Goal: Task Accomplishment & Management: Complete application form

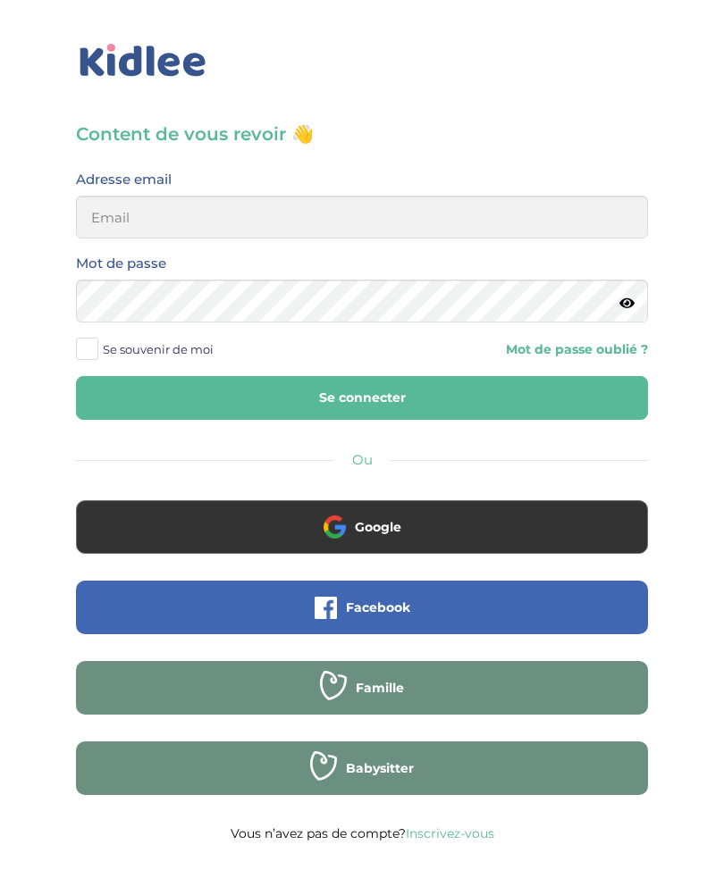
click at [458, 223] on input "email" at bounding box center [362, 217] width 572 height 43
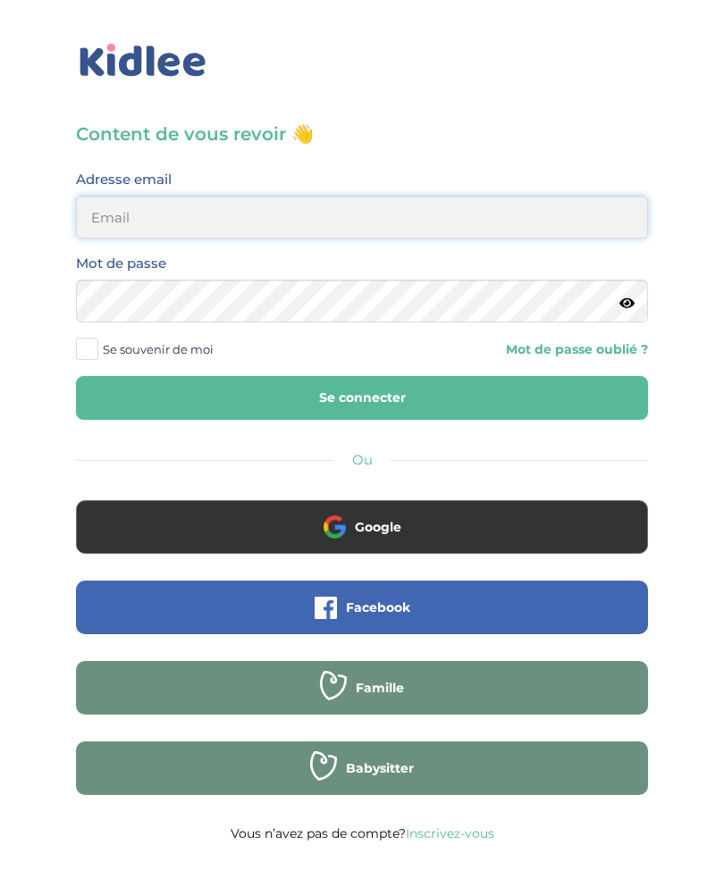
type input "yasmineseghiri@outlook.fr"
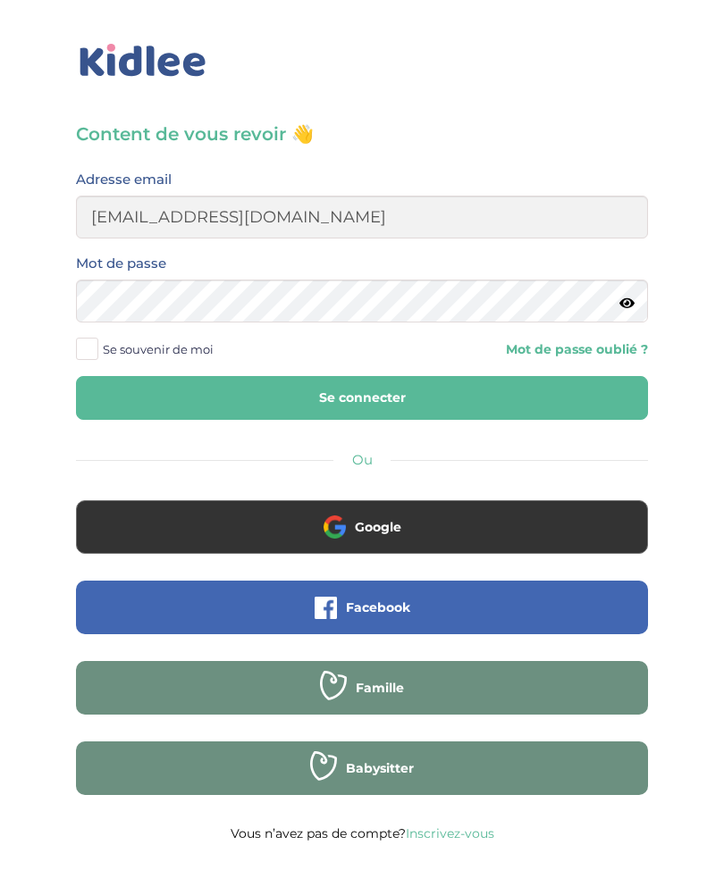
click at [362, 398] on button "Se connecter" at bounding box center [362, 398] width 572 height 44
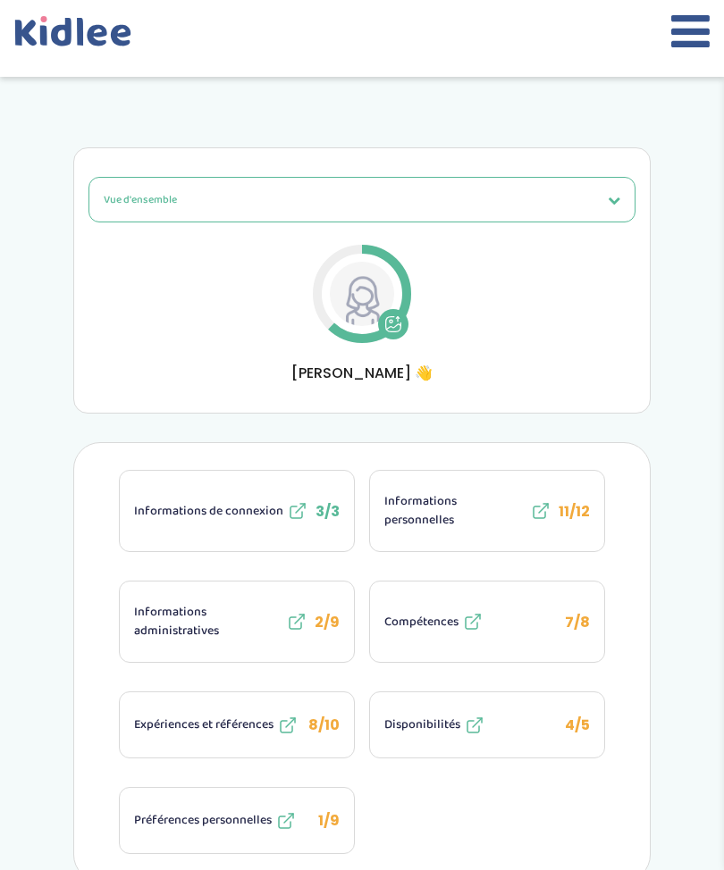
click at [397, 327] on icon at bounding box center [393, 324] width 18 height 18
click at [700, 34] on icon at bounding box center [690, 31] width 38 height 45
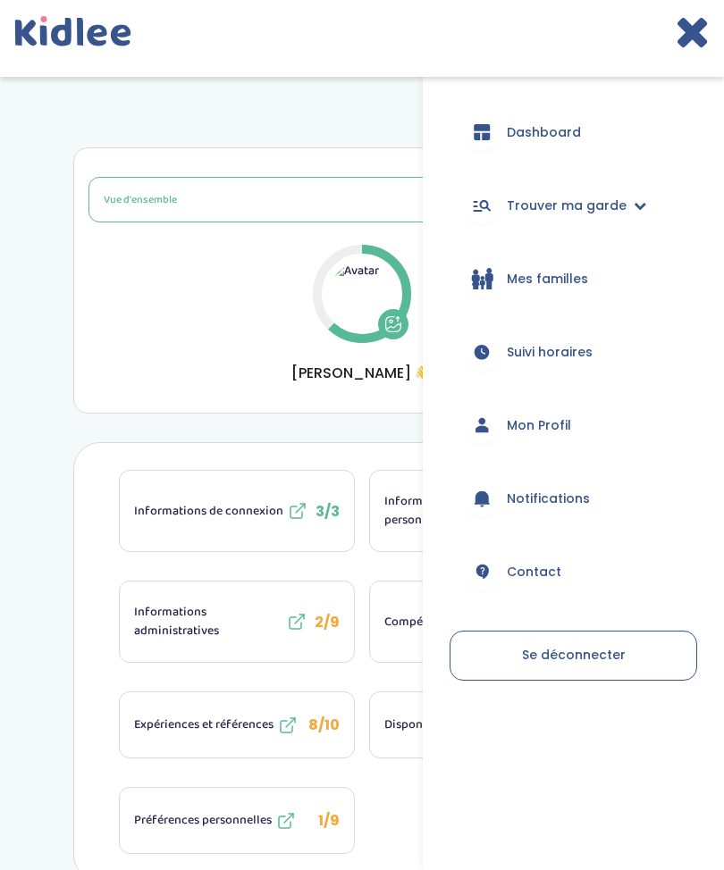
click at [629, 216] on link "Trouver ma garde" at bounding box center [572, 205] width 247 height 64
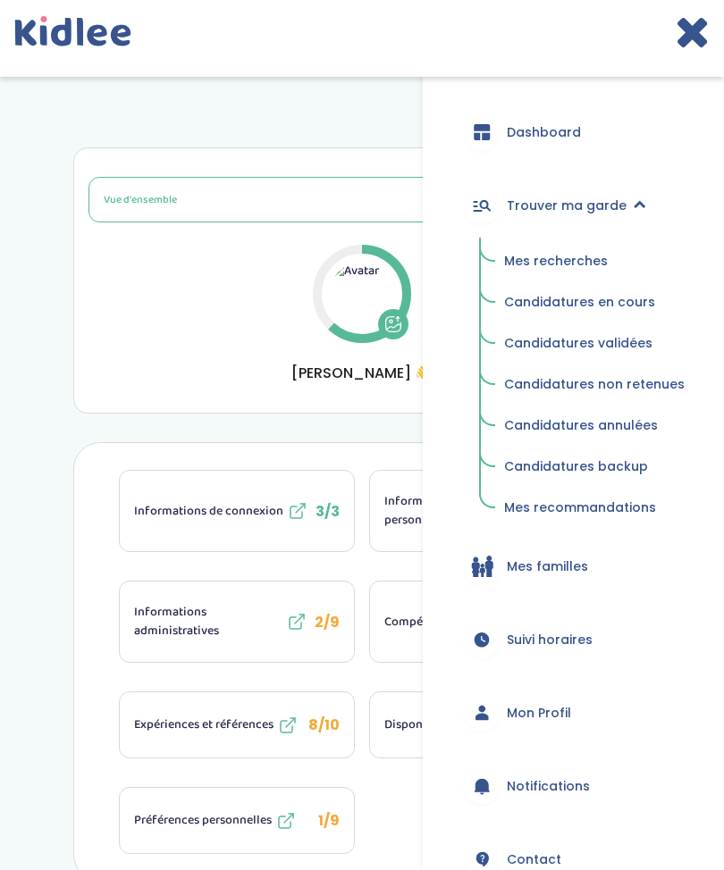
click at [631, 302] on span "Candidatures en cours" at bounding box center [579, 302] width 151 height 18
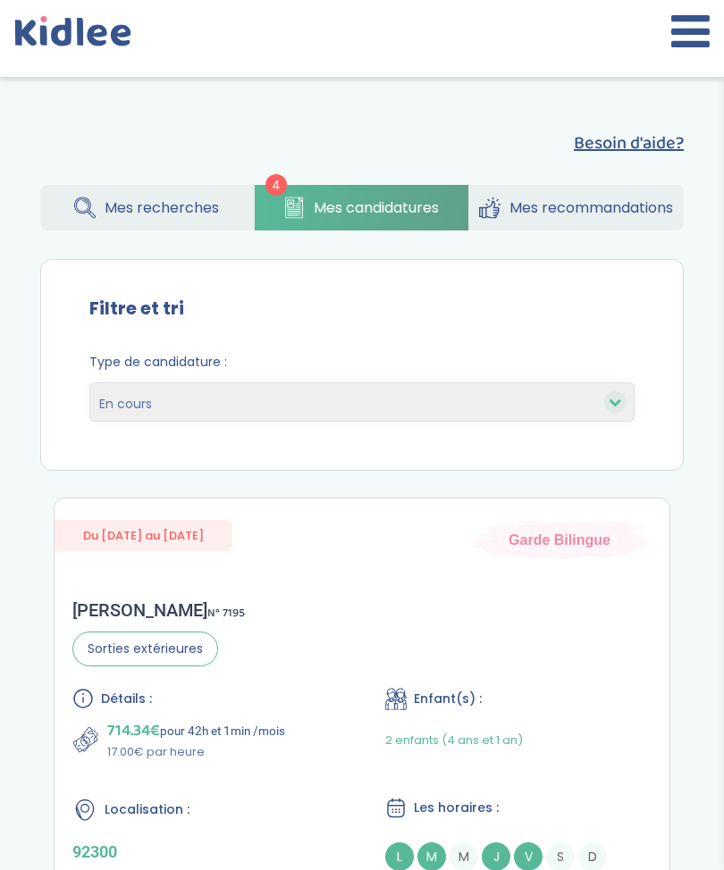
click at [671, 62] on button at bounding box center [690, 38] width 38 height 59
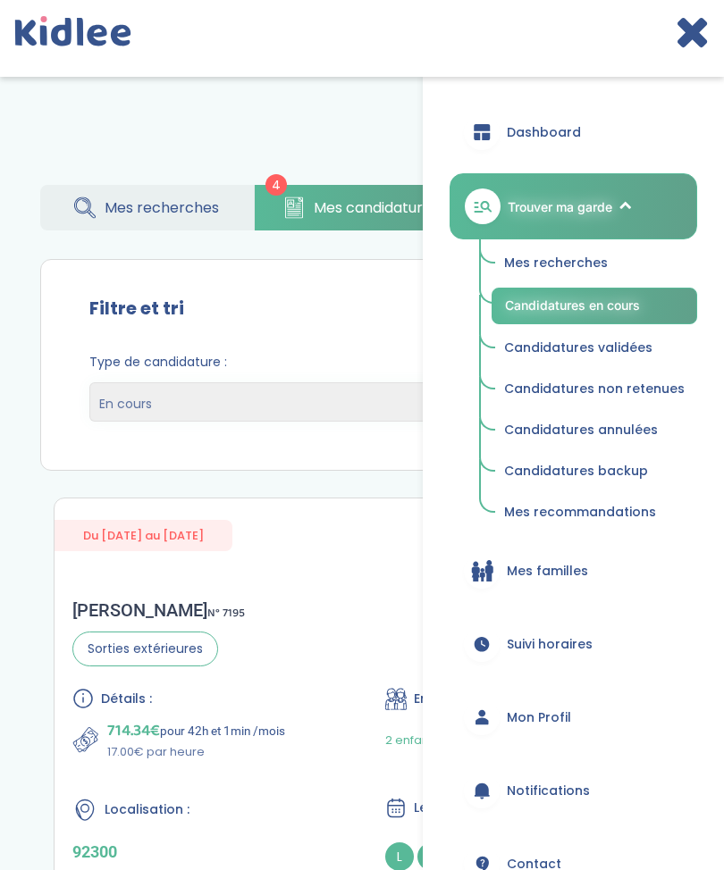
click at [551, 261] on span "Mes recherches" at bounding box center [556, 263] width 104 height 18
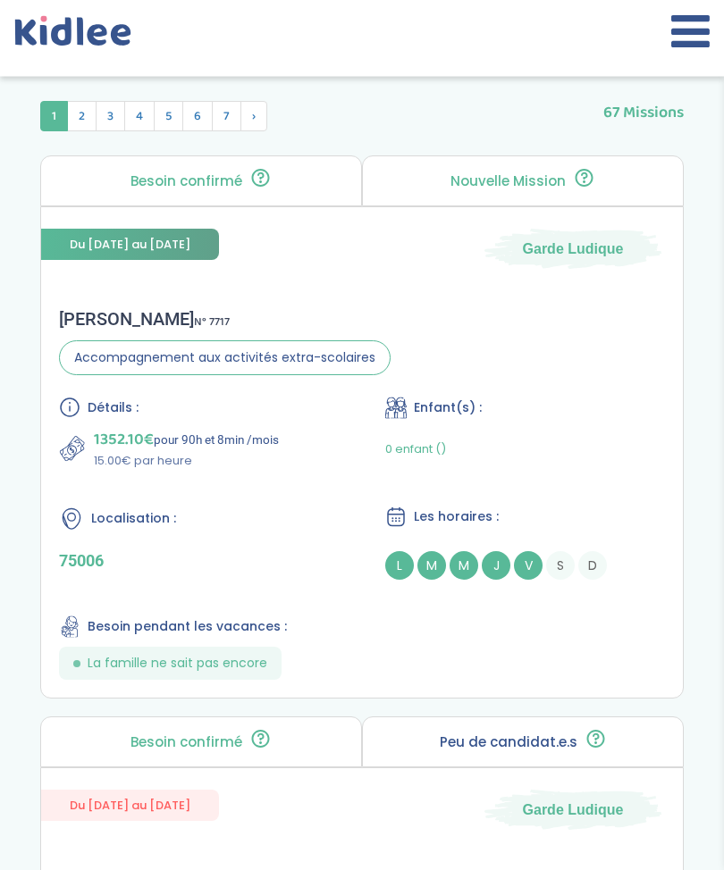
scroll to position [1043, 0]
click at [557, 438] on div "0 enfant ()" at bounding box center [525, 449] width 280 height 42
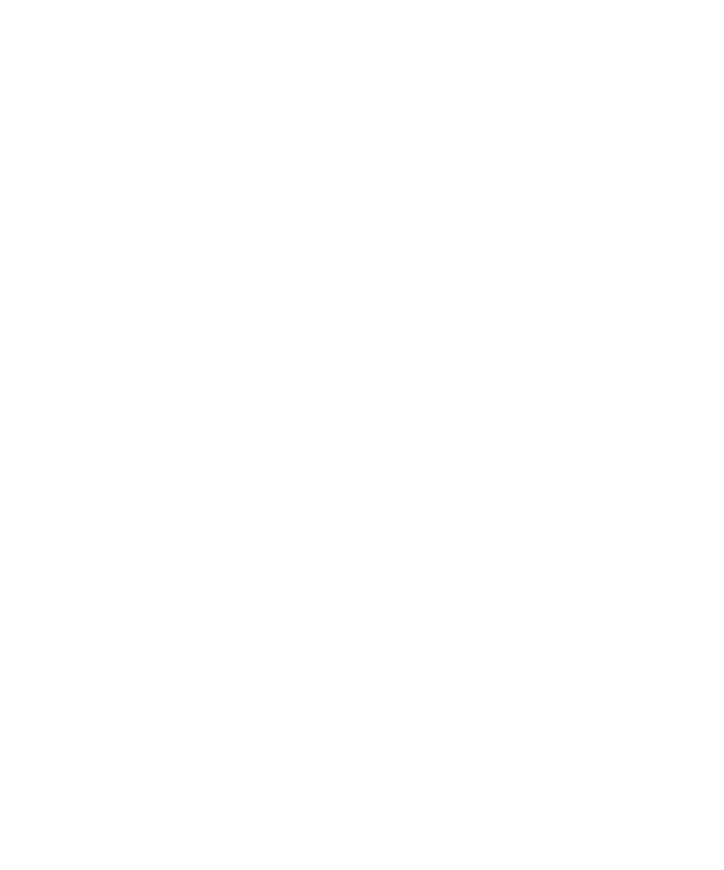
scroll to position [1102, 0]
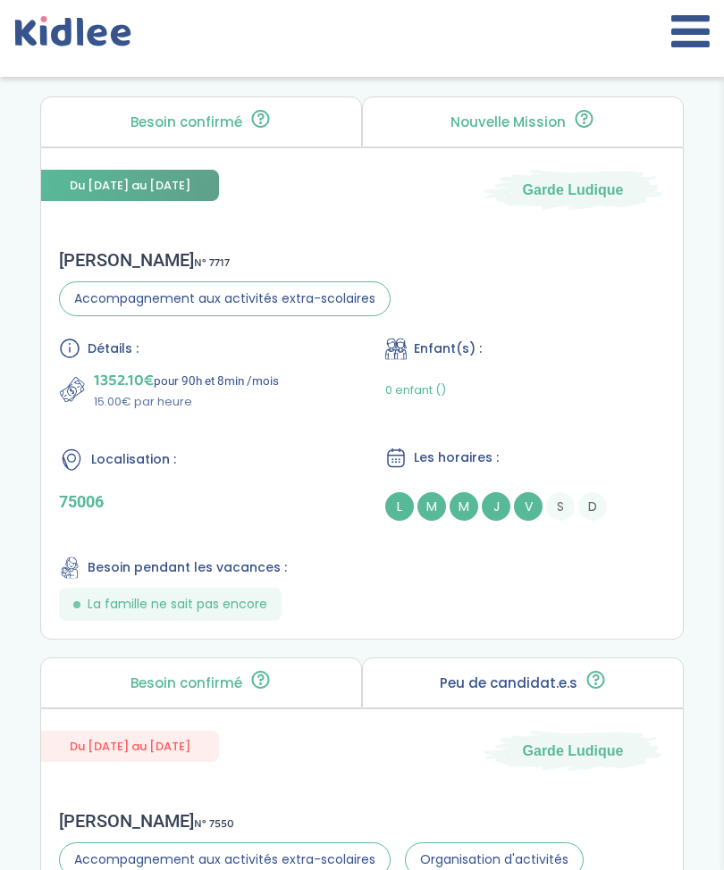
click at [127, 210] on div "Du 12-10-2025 au 03-07-2026 Garde Ludique" at bounding box center [361, 179] width 641 height 62
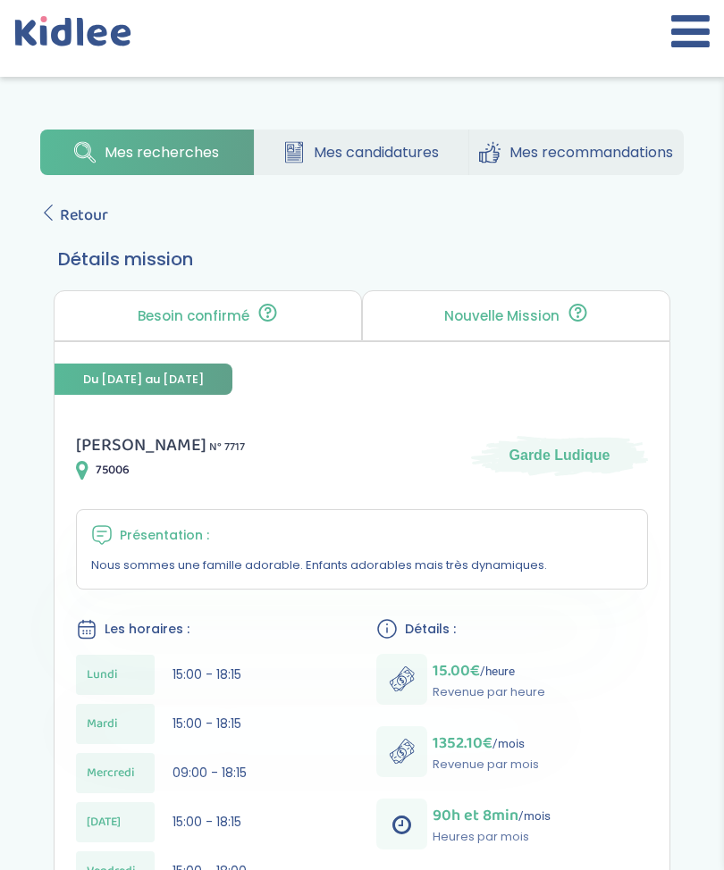
click at [65, 212] on span "Retour" at bounding box center [84, 215] width 48 height 25
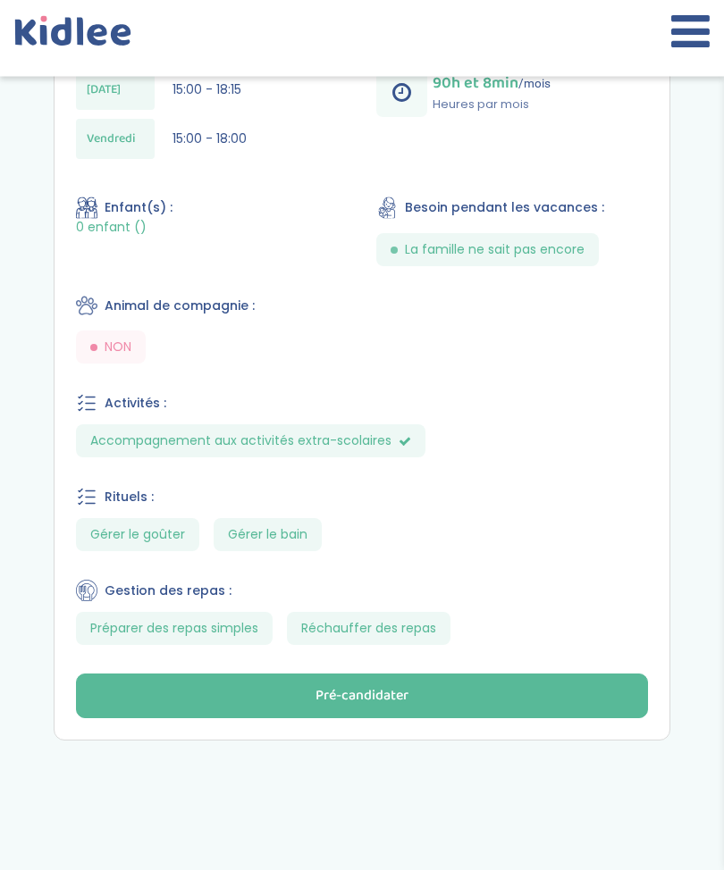
click at [456, 700] on button "Pré-candidater" at bounding box center [362, 697] width 572 height 45
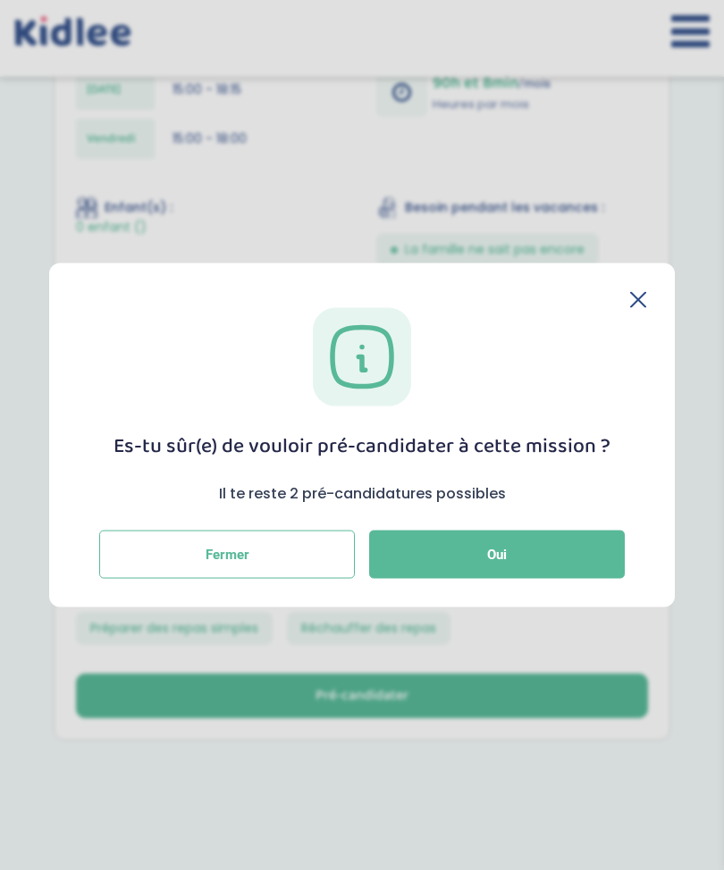
click at [501, 562] on span "Oui" at bounding box center [497, 554] width 20 height 16
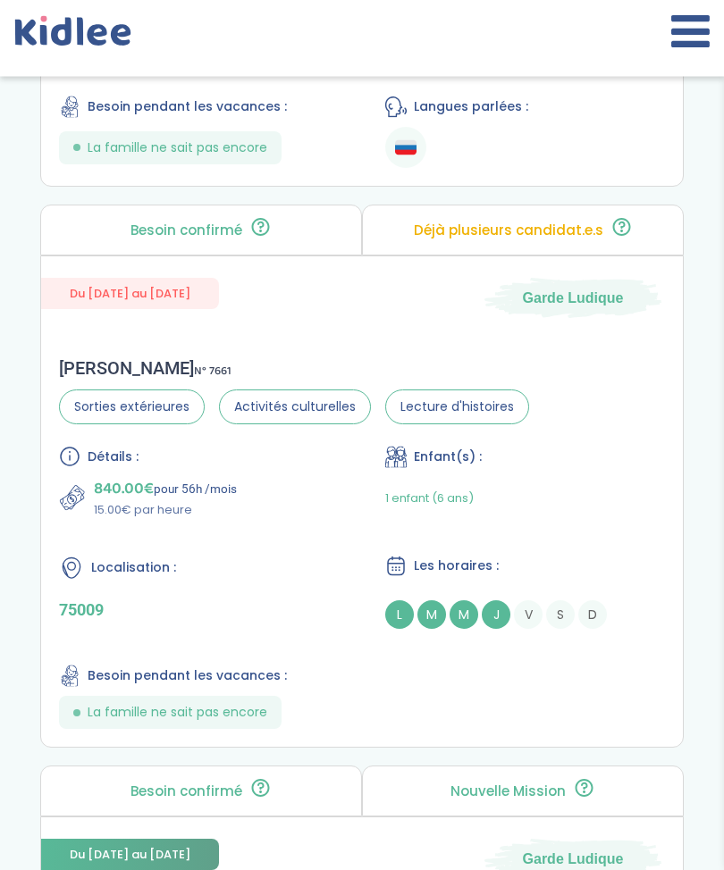
scroll to position [3453, 0]
click at [304, 650] on div "Détails : 840.00€ pour 56h /mois 15.00€ par heure Enfant(s) : 1 enfant (6 ans) …" at bounding box center [362, 587] width 606 height 283
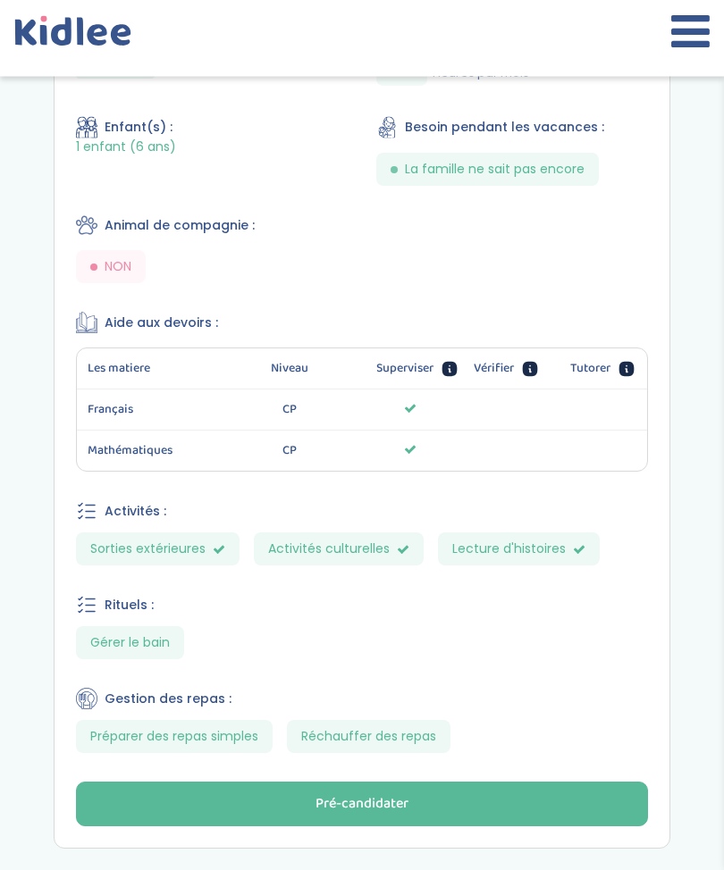
scroll to position [782, 0]
click at [530, 786] on button "Pré-candidater" at bounding box center [362, 804] width 572 height 45
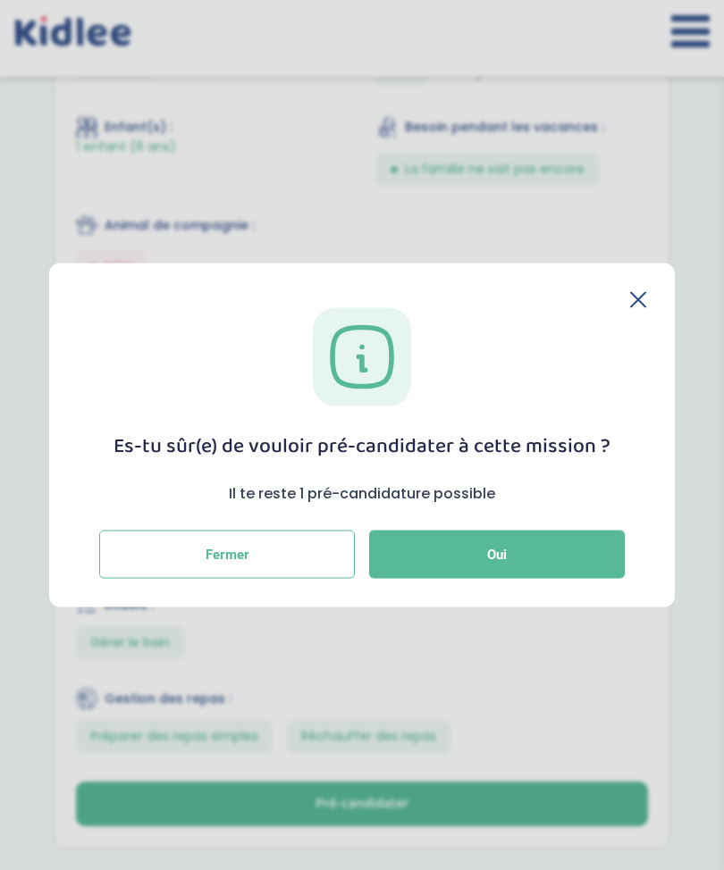
click at [583, 578] on button "Oui" at bounding box center [497, 554] width 256 height 48
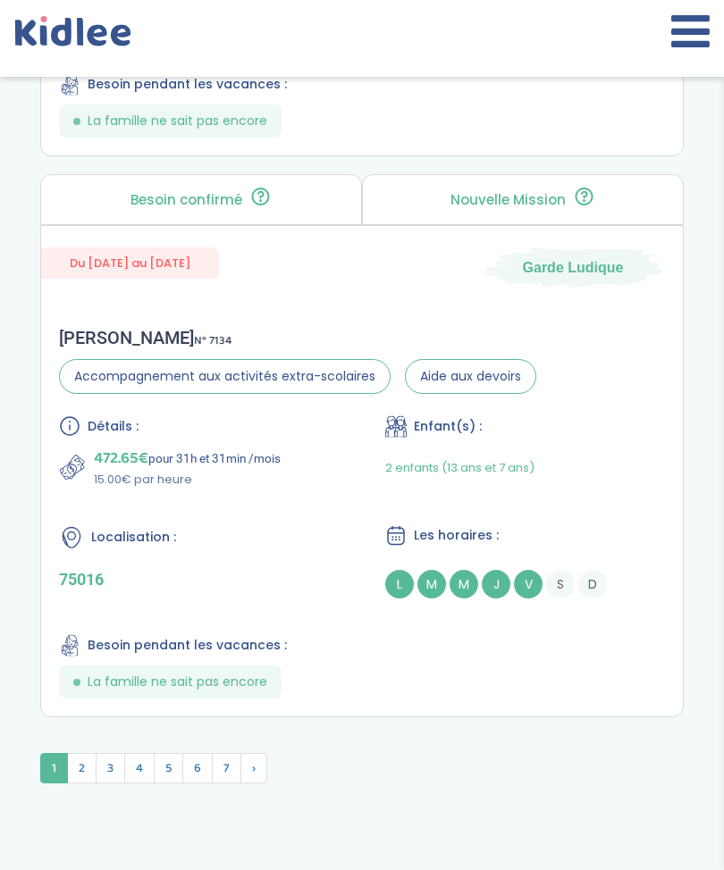
scroll to position [6476, 0]
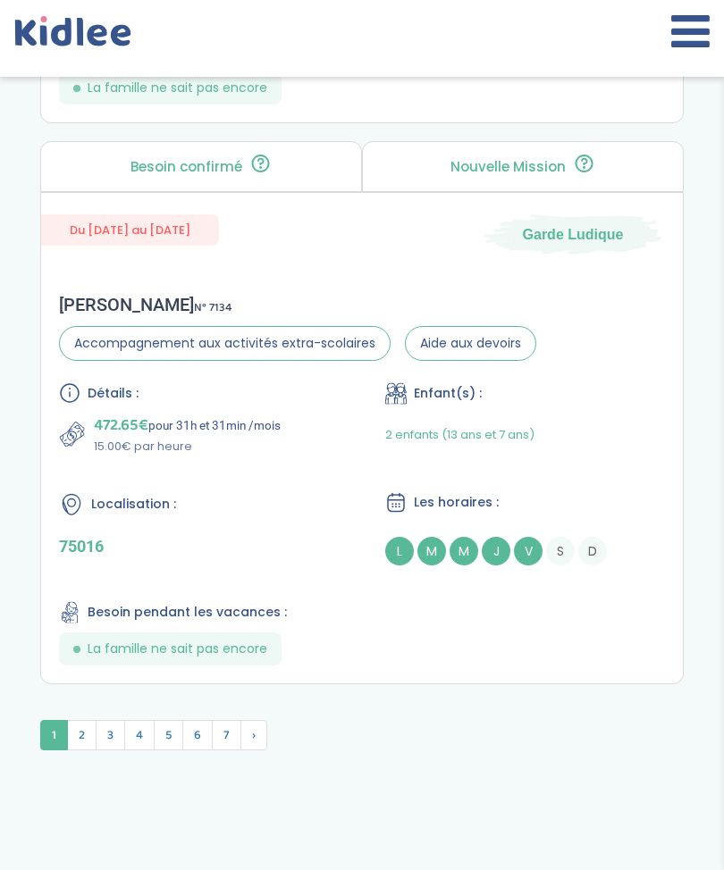
click at [88, 750] on span "2" at bounding box center [81, 735] width 29 height 30
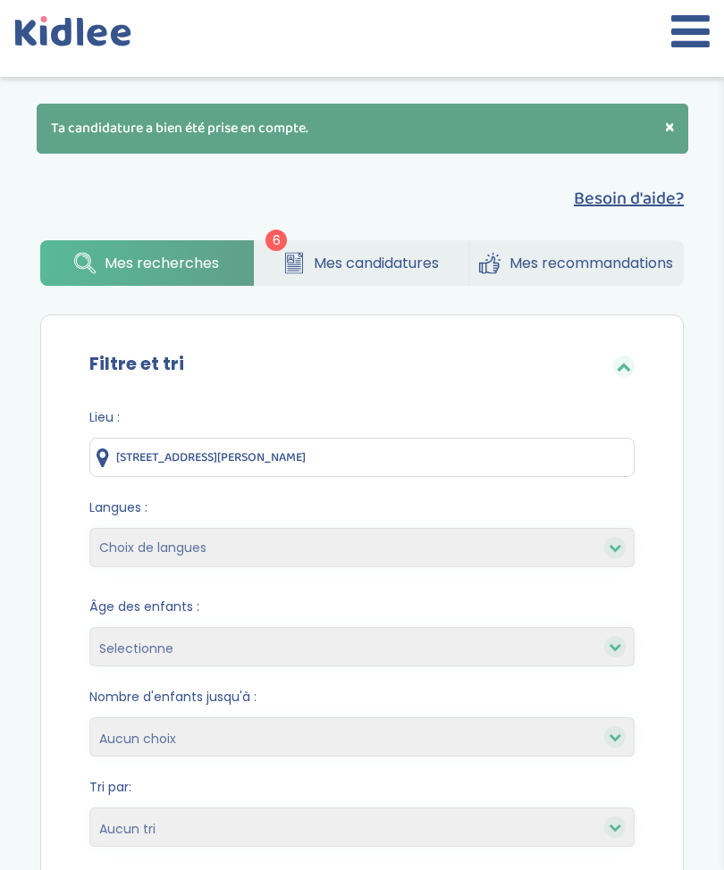
scroll to position [0, 0]
